Goal: Information Seeking & Learning: Learn about a topic

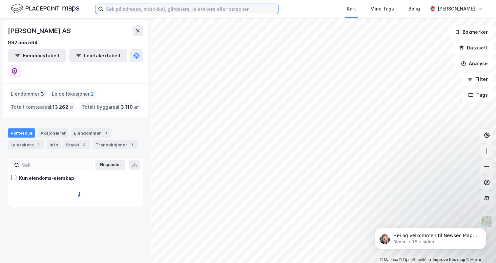
click at [119, 10] on input at bounding box center [190, 9] width 175 height 10
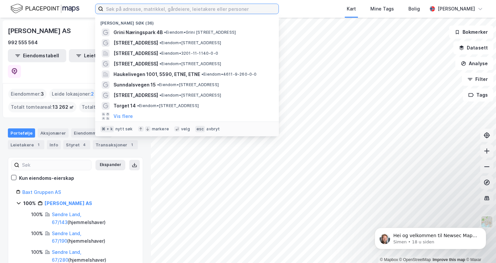
paste input "store elvegate 19 mandal"
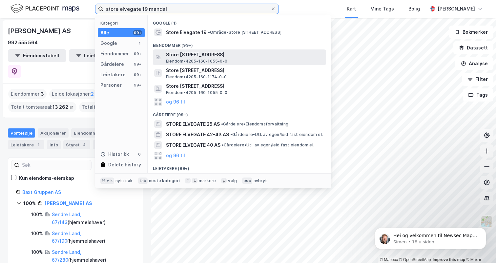
type input "store elvegate 19 mandal"
click at [170, 54] on span "Store [STREET_ADDRESS]" at bounding box center [244, 55] width 157 height 8
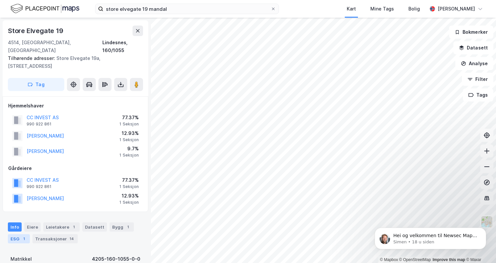
click at [22, 236] on div "1" at bounding box center [24, 239] width 7 height 7
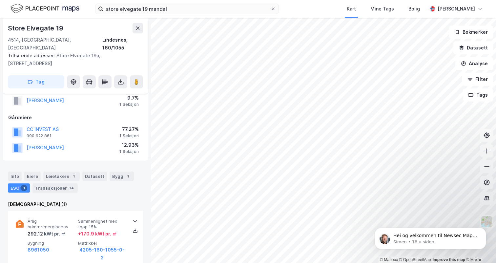
scroll to position [68, 0]
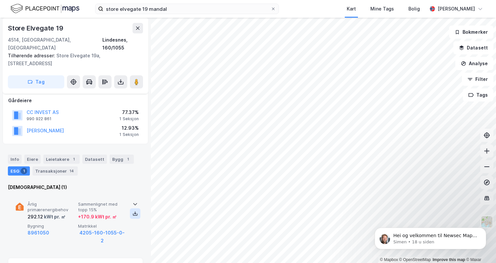
click at [134, 211] on icon at bounding box center [134, 213] width 5 height 5
